Goal: Find specific page/section: Find specific page/section

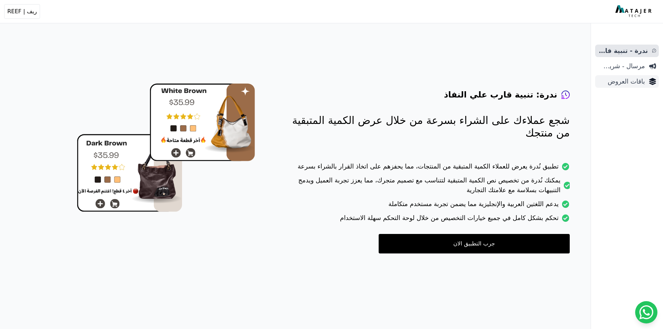
click at [618, 84] on span "باقات العروض" at bounding box center [621, 82] width 47 height 10
